Goal: Check status

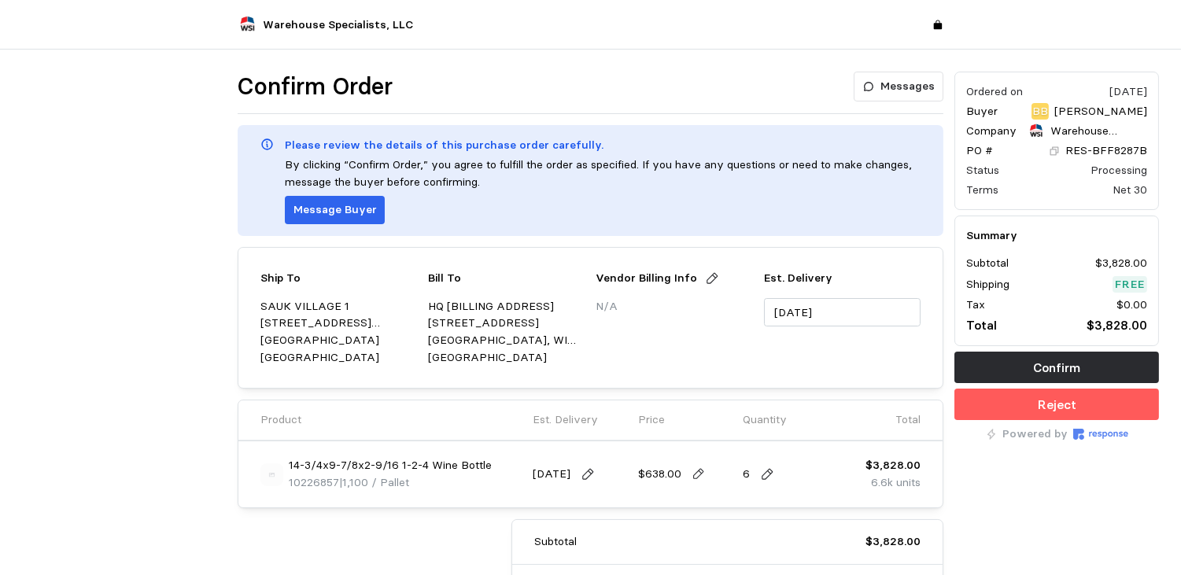
drag, startPoint x: 0, startPoint y: 0, endPoint x: 812, endPoint y: 473, distance: 939.4
click at [812, 473] on div "6" at bounding box center [790, 474] width 94 height 44
drag, startPoint x: 337, startPoint y: 484, endPoint x: 285, endPoint y: 485, distance: 52.7
click at [285, 485] on div "14-3/4x9-7/8x2-9/16 1-2-4 Wine Bottle 10226857 | 1,100 / Pallet" at bounding box center [375, 474] width 231 height 34
click at [330, 489] on p "10226857 | 1,100 / Pallet" at bounding box center [349, 482] width 120 height 17
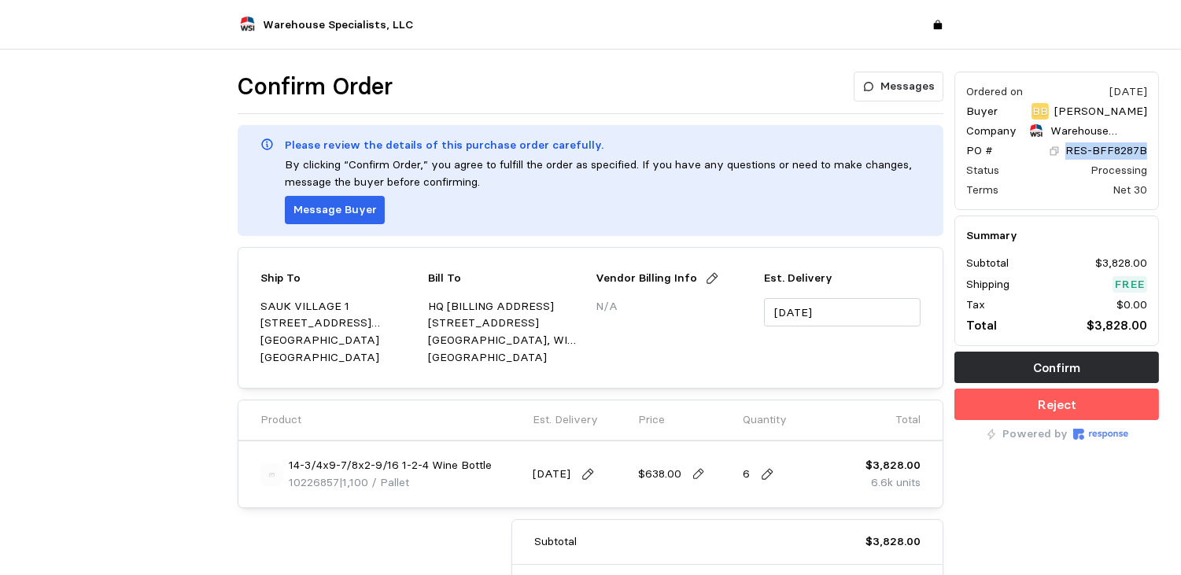
drag, startPoint x: 1150, startPoint y: 148, endPoint x: 1071, endPoint y: 146, distance: 79.5
click at [1071, 146] on div "Ordered on Sep 19, 2025 Buyer BB Bryce Buntin Company Warehouse Specialists, LL…" at bounding box center [1056, 141] width 205 height 138
copy p "RES-BFF8287B"
click at [1128, 503] on div "Ordered on Sep 19, 2025 Buyer BB Bryce Buntin Company Warehouse Specialists, LL…" at bounding box center [1057, 385] width 216 height 639
drag, startPoint x: 337, startPoint y: 478, endPoint x: 289, endPoint y: 480, distance: 48.0
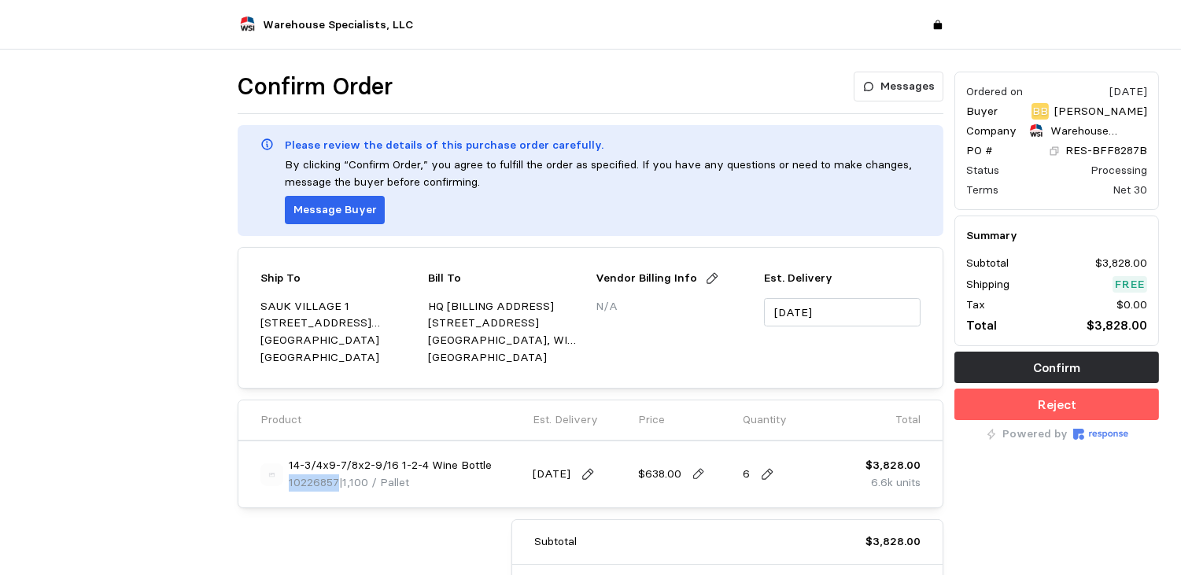
click at [289, 480] on p "10226857 | 1,100 / Pallet" at bounding box center [349, 482] width 120 height 17
copy span "10226857"
click at [1089, 362] on button "Confirm" at bounding box center [1056, 367] width 205 height 31
